Goal: Check status: Check status

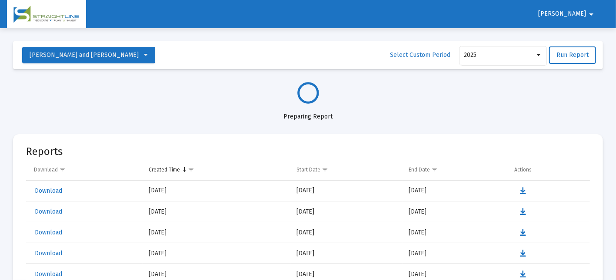
select select "View all"
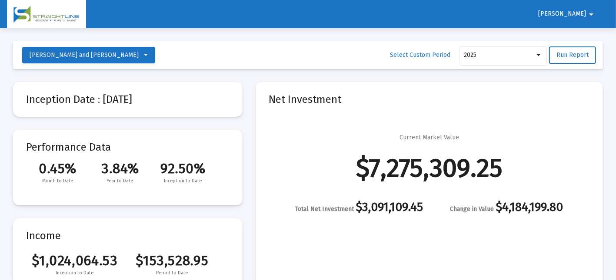
scroll to position [835, 0]
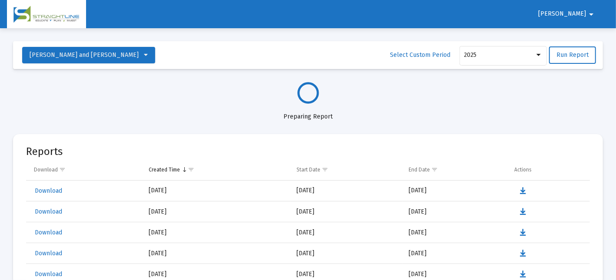
select select "View all"
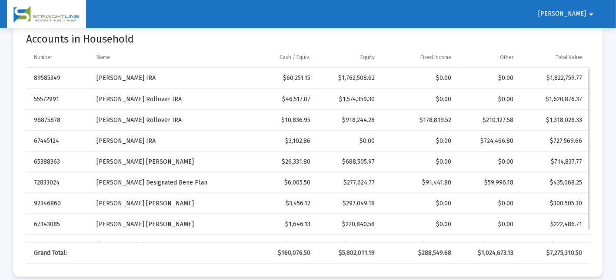
scroll to position [13, 0]
